Goal: Task Accomplishment & Management: Use online tool/utility

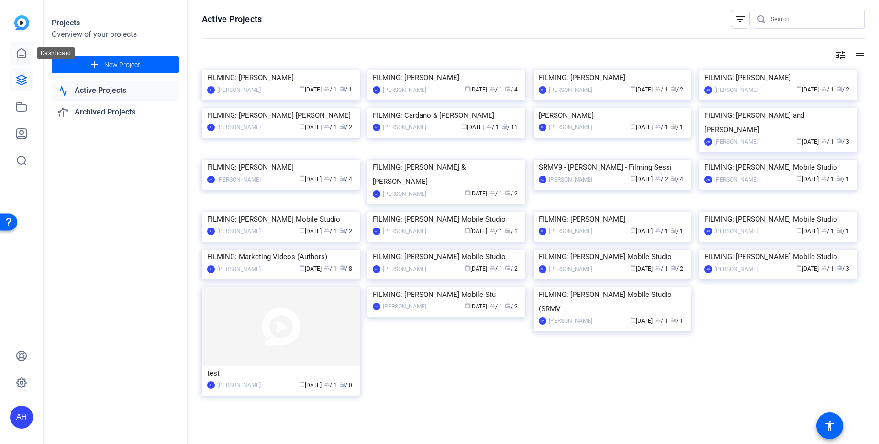
click at [21, 52] on icon at bounding box center [21, 52] width 11 height 11
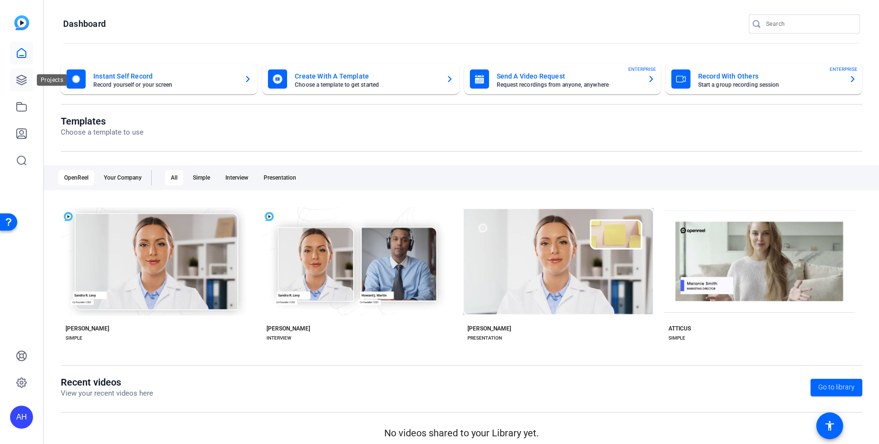
click at [21, 74] on link at bounding box center [21, 79] width 23 height 23
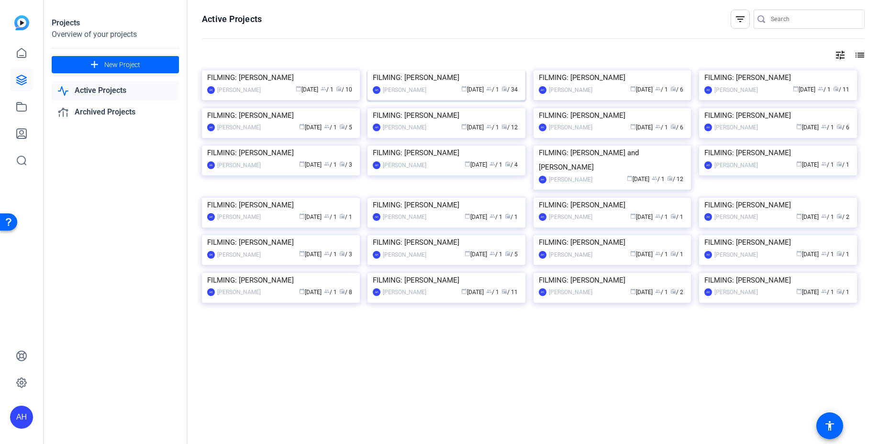
click at [498, 70] on img at bounding box center [447, 70] width 158 height 0
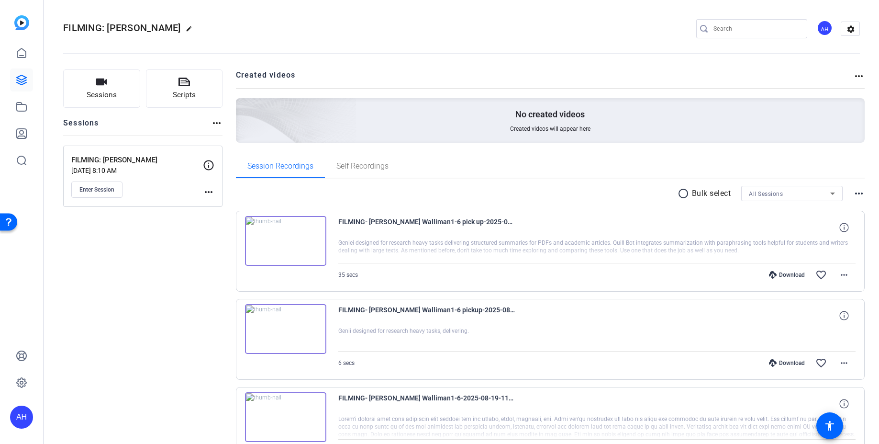
click at [204, 189] on mat-icon "more_horiz" at bounding box center [208, 191] width 11 height 11
click at [128, 240] on div at bounding box center [439, 222] width 879 height 444
click at [213, 191] on mat-icon "more_horiz" at bounding box center [208, 191] width 11 height 11
click at [218, 204] on span "Edit Session" at bounding box center [233, 205] width 44 height 11
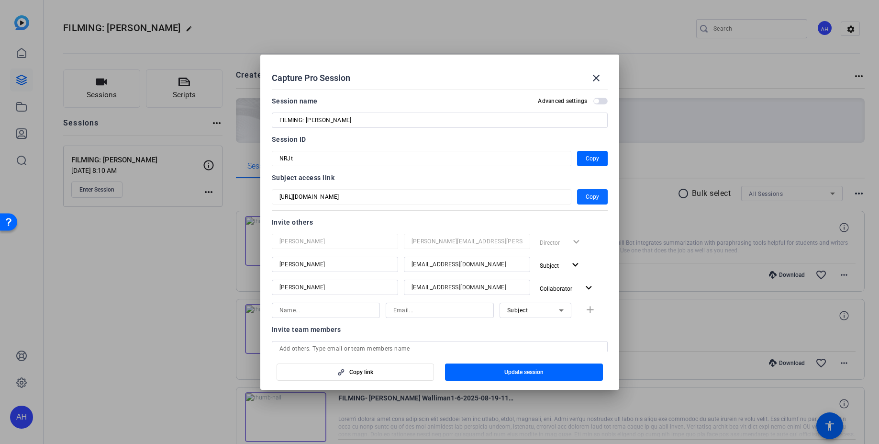
click at [591, 196] on span "Copy" at bounding box center [592, 196] width 13 height 11
click at [592, 157] on span "Copy" at bounding box center [592, 158] width 13 height 11
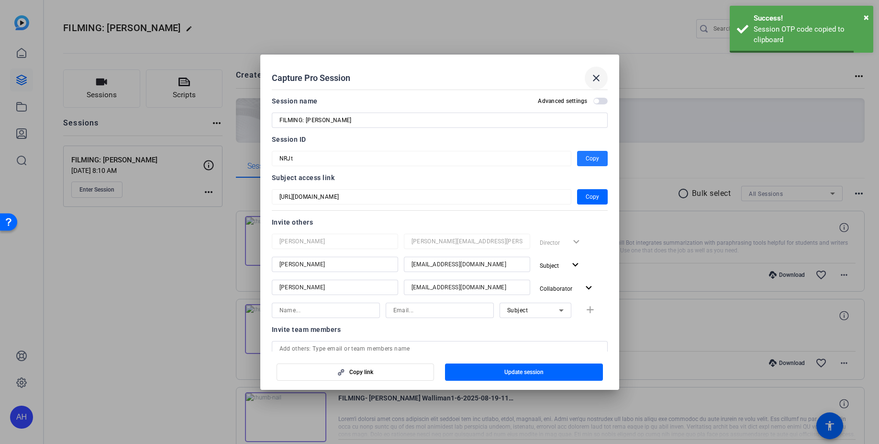
click at [598, 77] on mat-icon "close" at bounding box center [596, 77] width 11 height 11
